Goal: Find specific page/section: Find specific page/section

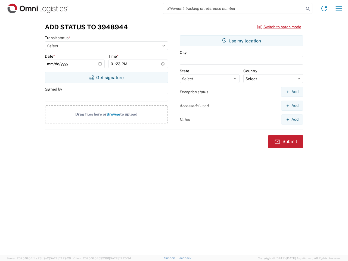
click at [233, 8] on input "search" at bounding box center [233, 8] width 141 height 10
click at [307, 9] on icon at bounding box center [308, 9] width 8 height 8
click at [324, 8] on icon at bounding box center [323, 8] width 9 height 9
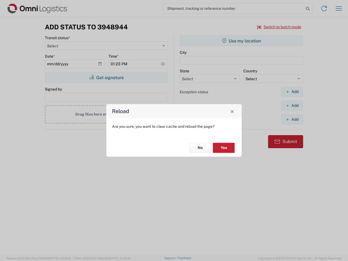
click at [338, 8] on div "Reload Are you sure, you want to clear cache and reload the page? No Yes" at bounding box center [174, 130] width 348 height 261
click at [279, 27] on div "Reload Are you sure, you want to clear cache and reload the page? No Yes" at bounding box center [174, 130] width 348 height 261
click at [106, 77] on div "Reload Are you sure, you want to clear cache and reload the page? No Yes" at bounding box center [174, 130] width 348 height 261
click at [241, 41] on div "Reload Are you sure, you want to clear cache and reload the page? No Yes" at bounding box center [174, 130] width 348 height 261
click at [292, 92] on div "Reload Are you sure, you want to clear cache and reload the page? No Yes" at bounding box center [174, 130] width 348 height 261
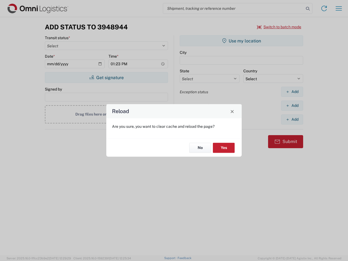
click at [292, 105] on div "Reload Are you sure, you want to clear cache and reload the page? No Yes" at bounding box center [174, 130] width 348 height 261
click at [292, 119] on div "Reload Are you sure, you want to clear cache and reload the page? No Yes" at bounding box center [174, 130] width 348 height 261
